Goal: Transaction & Acquisition: Obtain resource

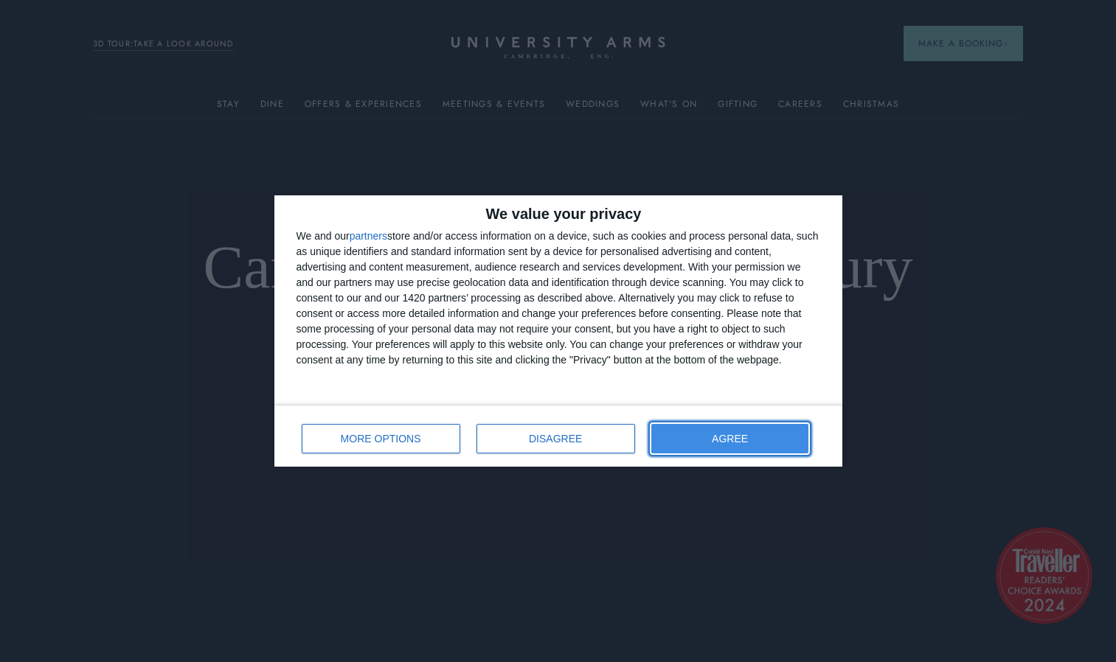
click at [759, 438] on button "AGREE" at bounding box center [730, 439] width 158 height 30
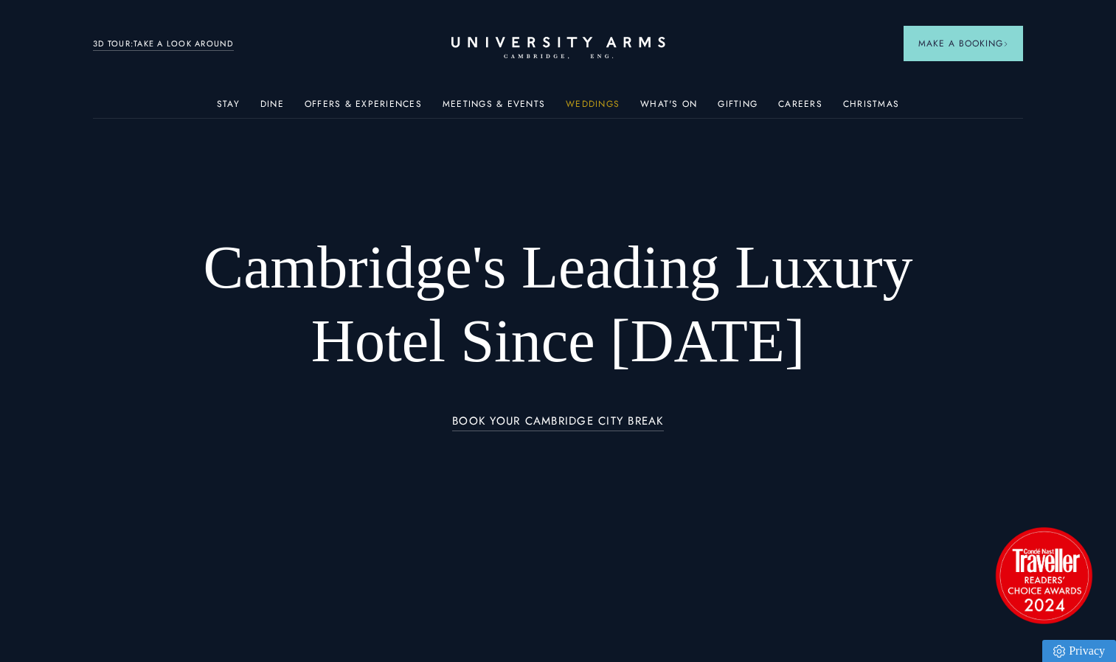
click at [592, 101] on link "Weddings" at bounding box center [593, 108] width 54 height 19
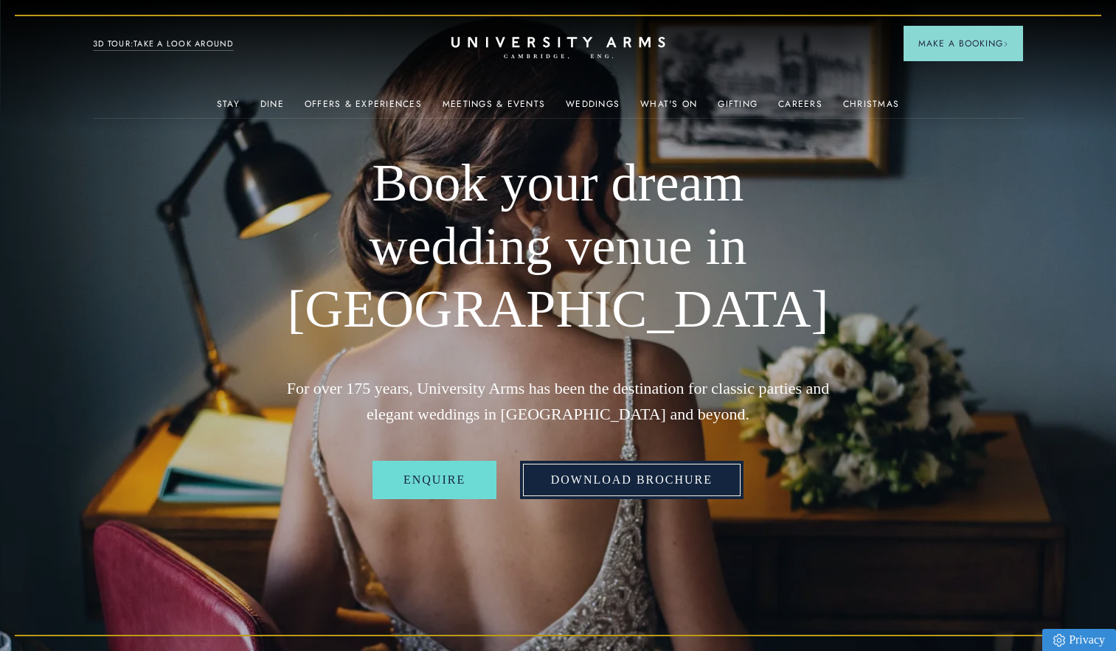
click at [620, 477] on link "Download Brochure" at bounding box center [632, 480] width 224 height 38
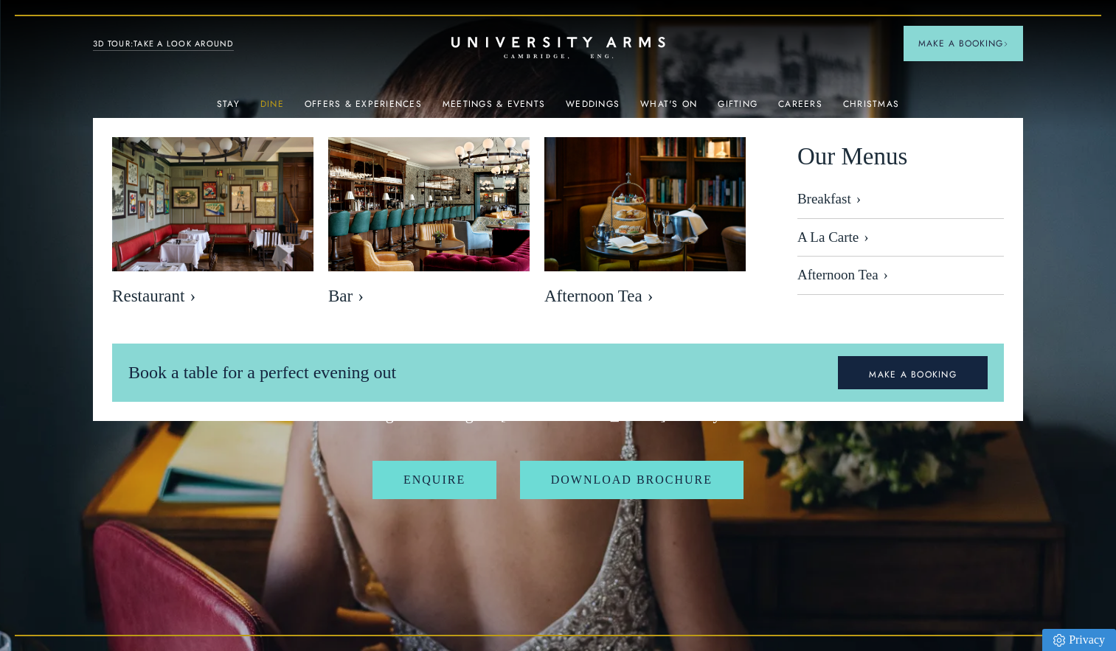
click at [284, 100] on link "Dine" at bounding box center [272, 108] width 24 height 19
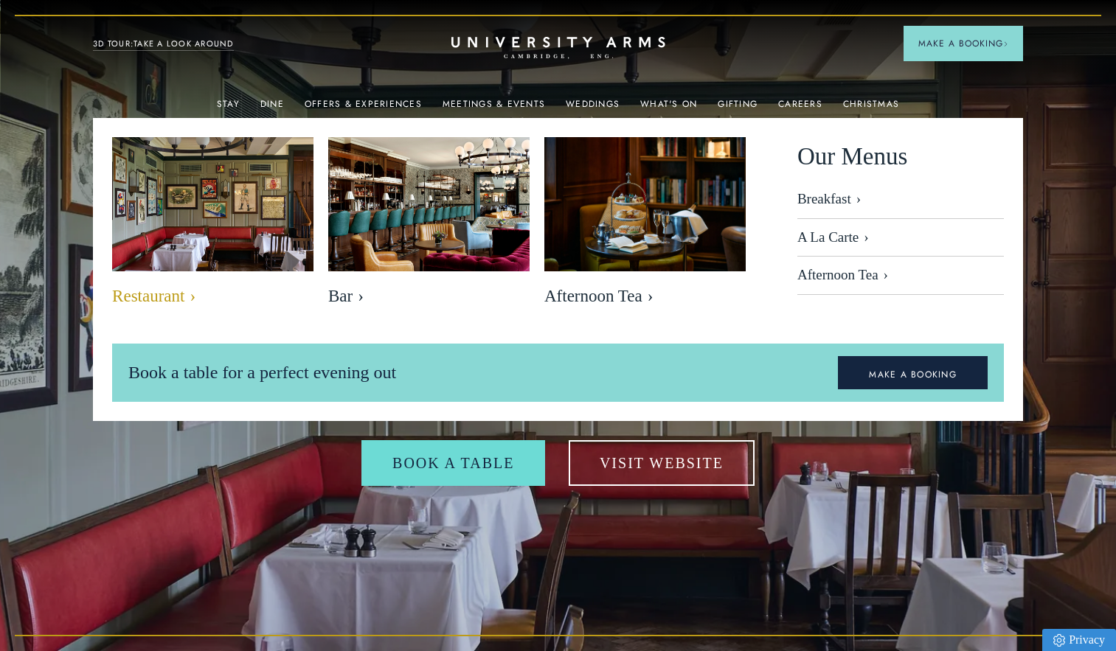
click at [252, 201] on img at bounding box center [213, 204] width 232 height 154
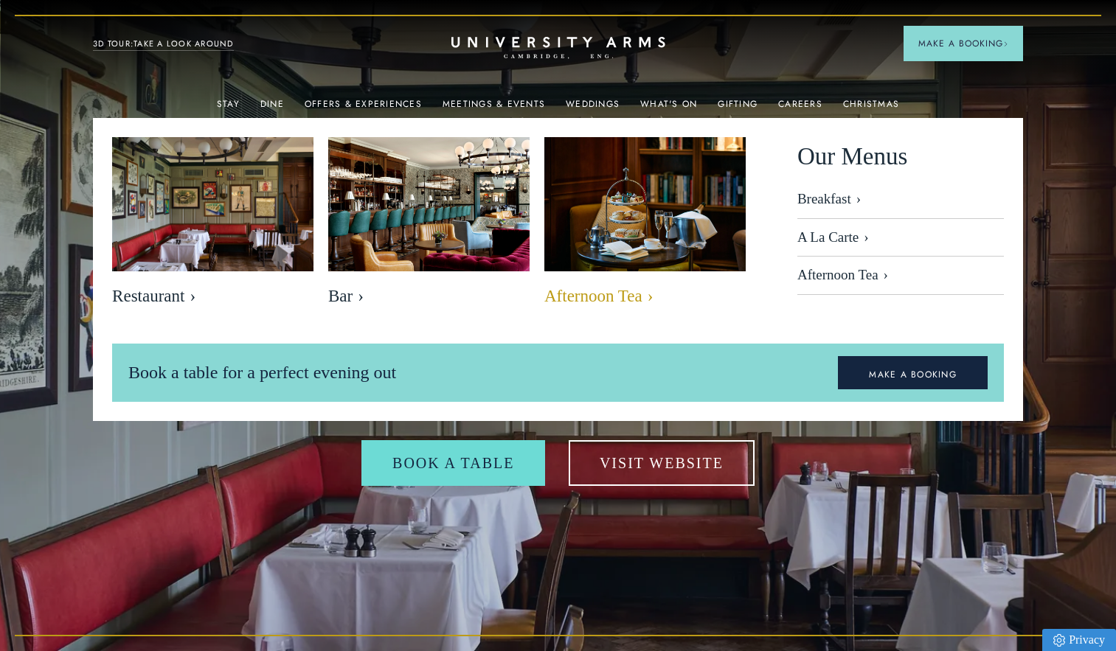
click at [634, 226] on img at bounding box center [646, 204] width 232 height 154
